Goal: Transaction & Acquisition: Obtain resource

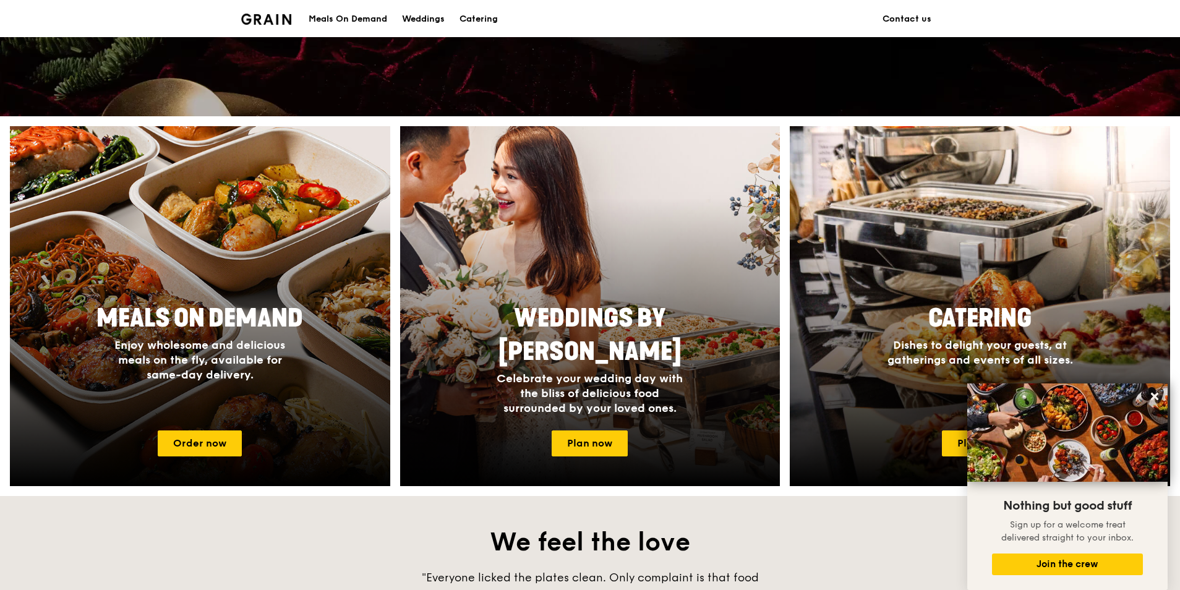
scroll to position [516, 0]
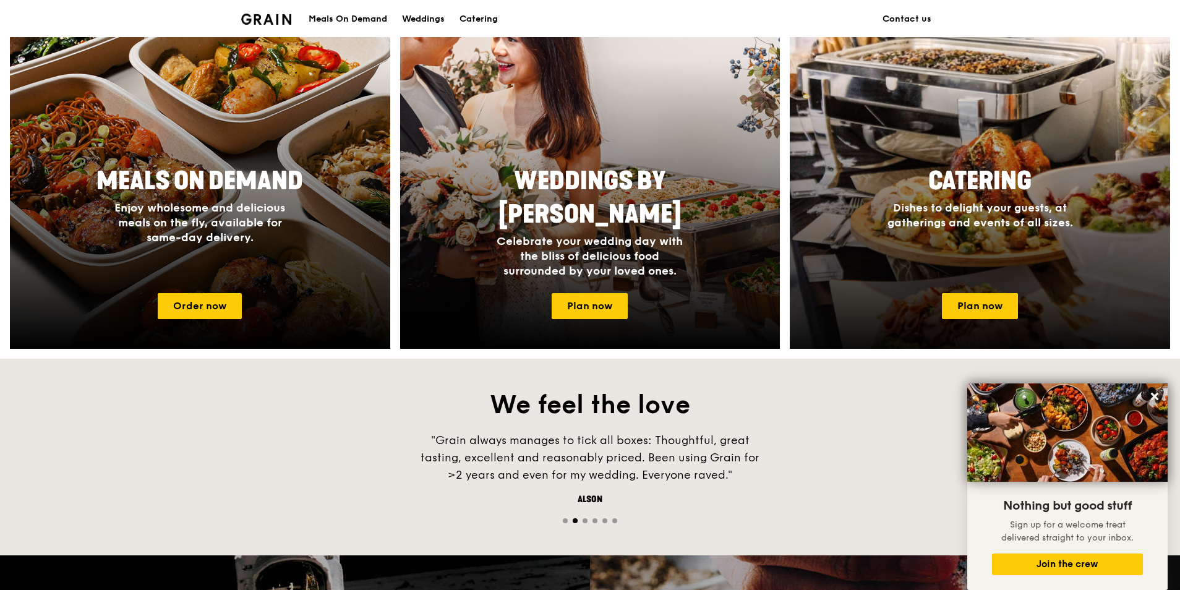
click at [1020, 307] on div at bounding box center [980, 169] width 418 height 396
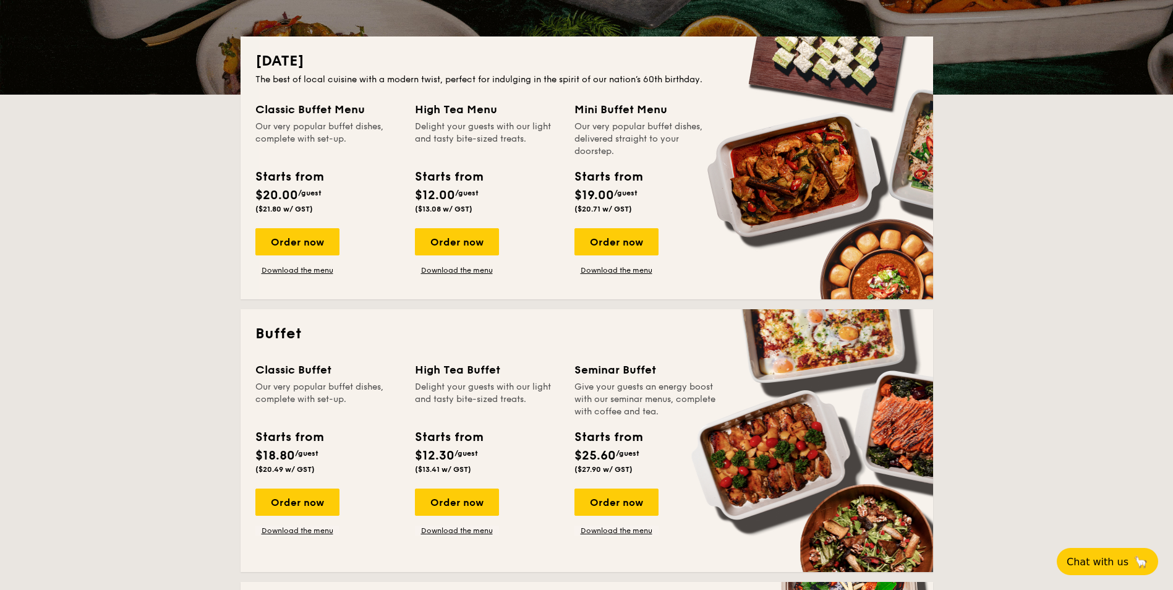
scroll to position [309, 0]
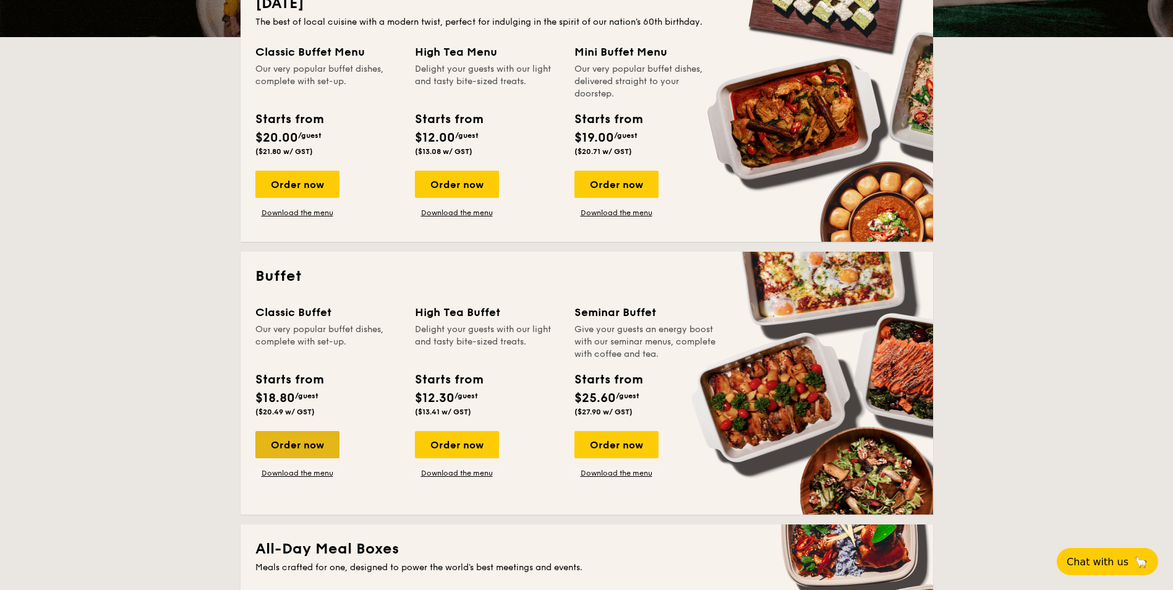
click at [317, 443] on div "Order now" at bounding box center [297, 444] width 84 height 27
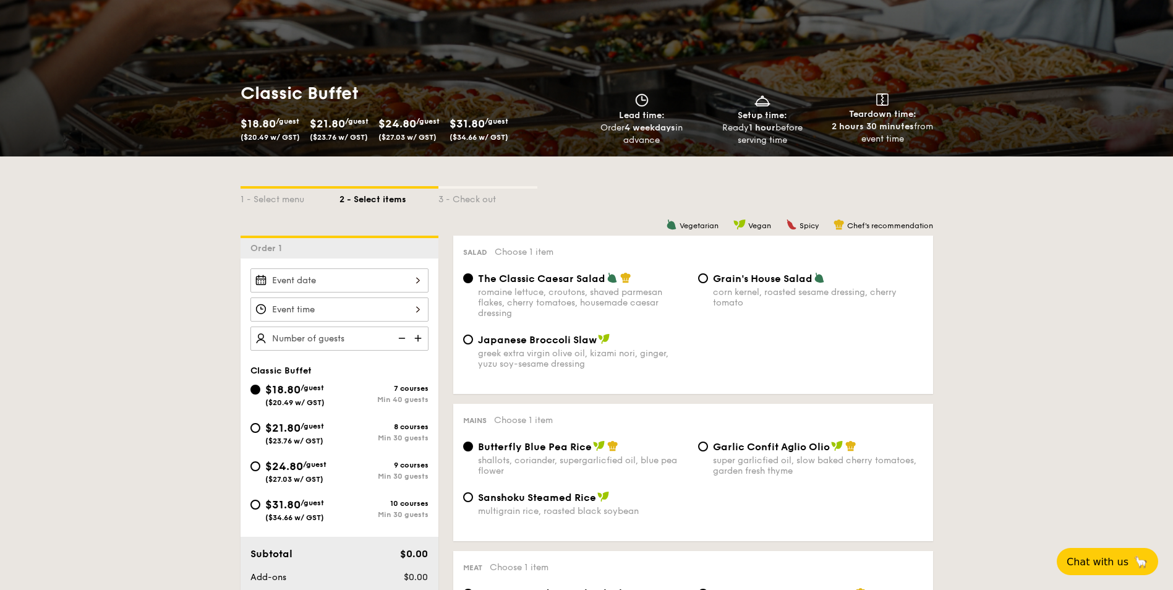
scroll to position [186, 0]
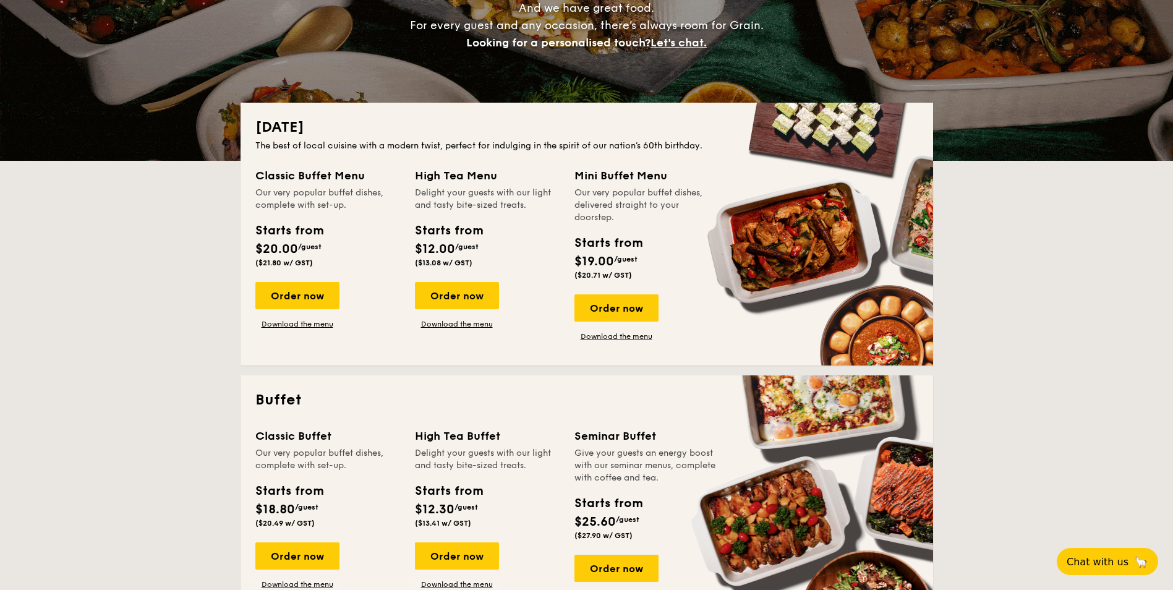
scroll to position [309, 0]
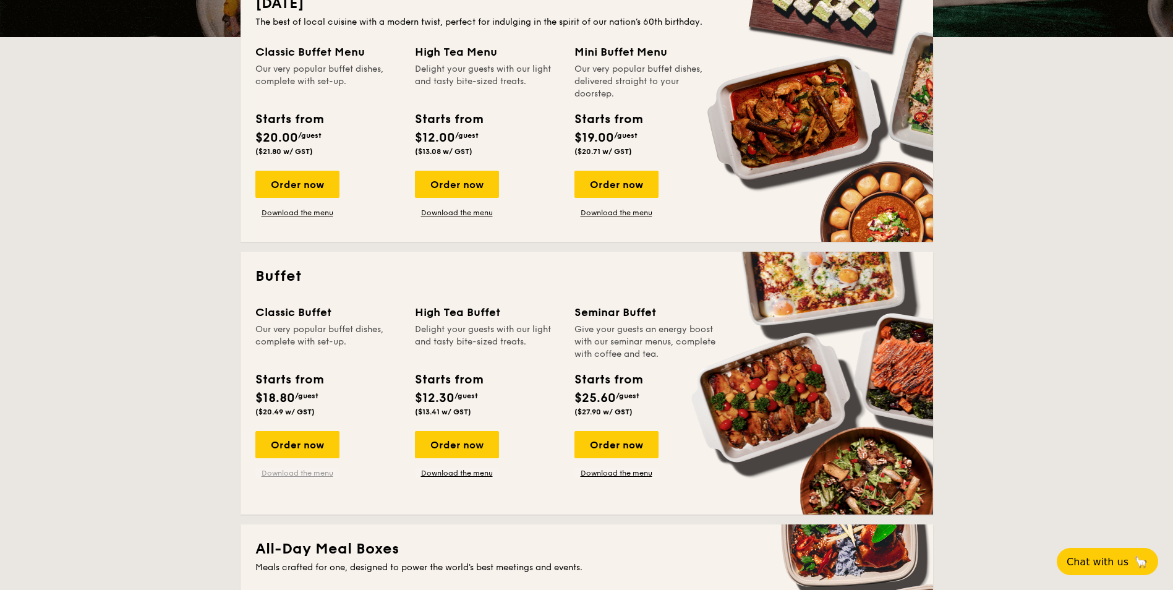
click at [291, 469] on link "Download the menu" at bounding box center [297, 473] width 84 height 10
